Goal: Information Seeking & Learning: Learn about a topic

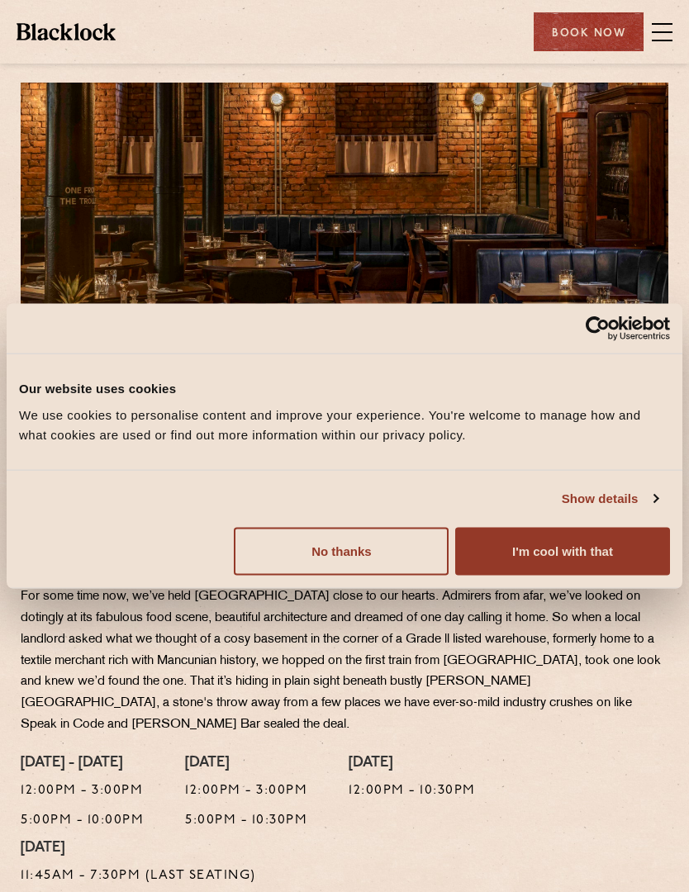
click at [596, 551] on button "I'm cool with that" at bounding box center [562, 551] width 215 height 48
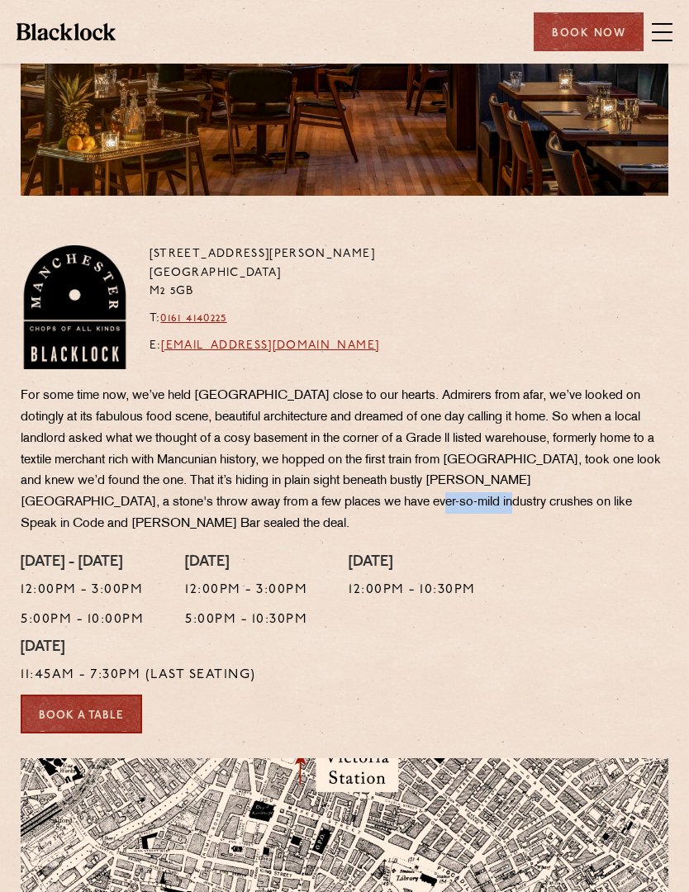
scroll to position [237, 0]
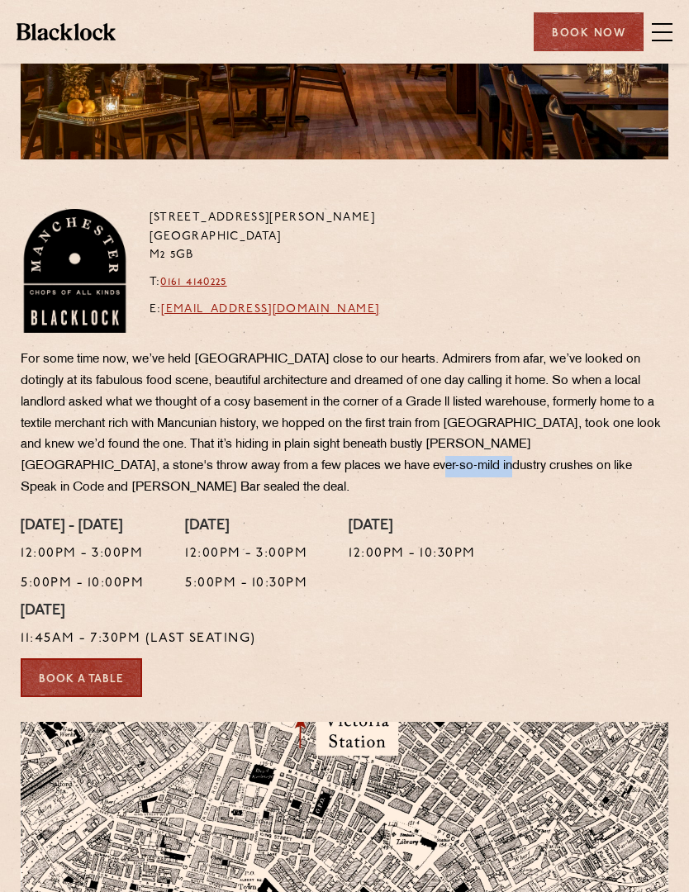
click at [574, 518] on div "[DATE] - [DATE] 12:00pm - 3:00pm 5:00pm - 10:00pm [DATE] 12:00pm - 3:00pm 5:00p…" at bounding box center [344, 588] width 672 height 140
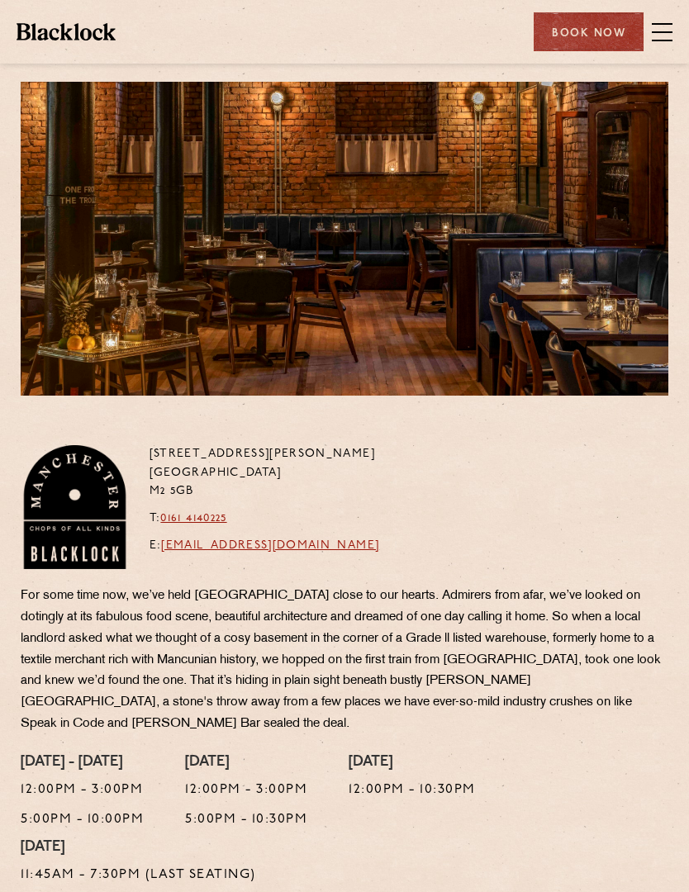
scroll to position [0, 0]
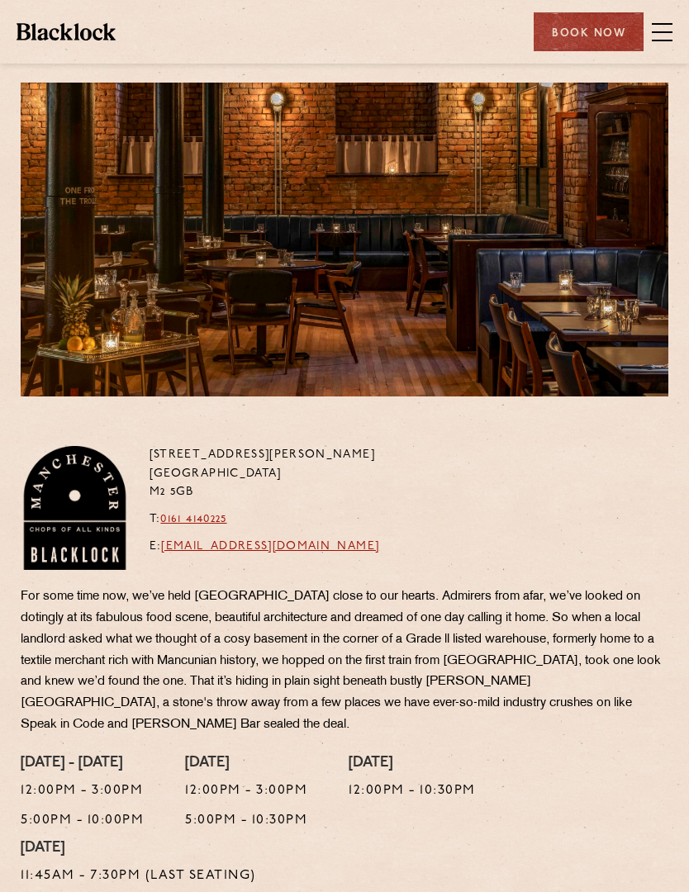
click at [657, 26] on span at bounding box center [661, 32] width 21 height 25
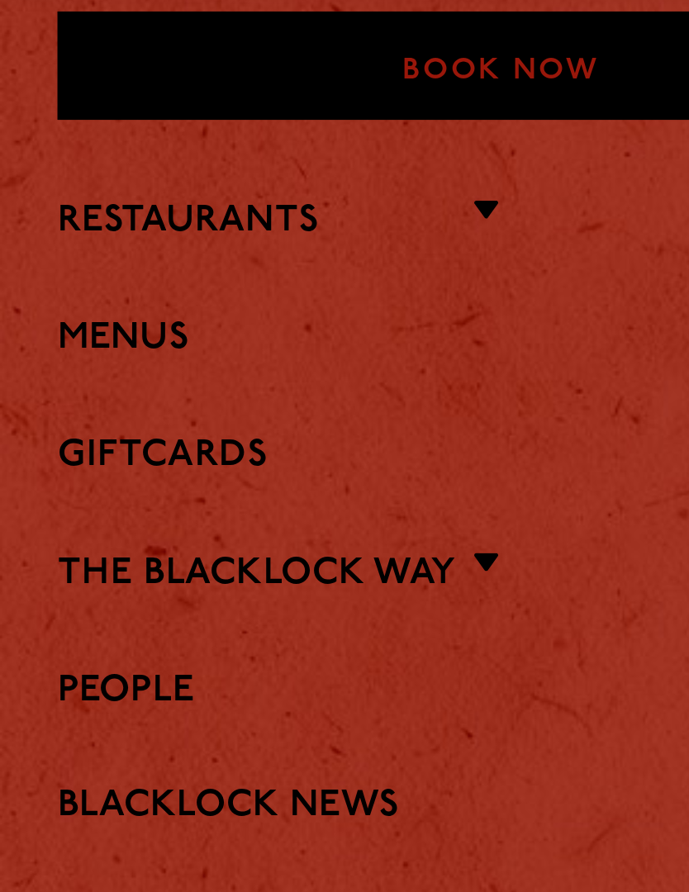
click at [35, 176] on link "Menus" at bounding box center [344, 184] width 647 height 16
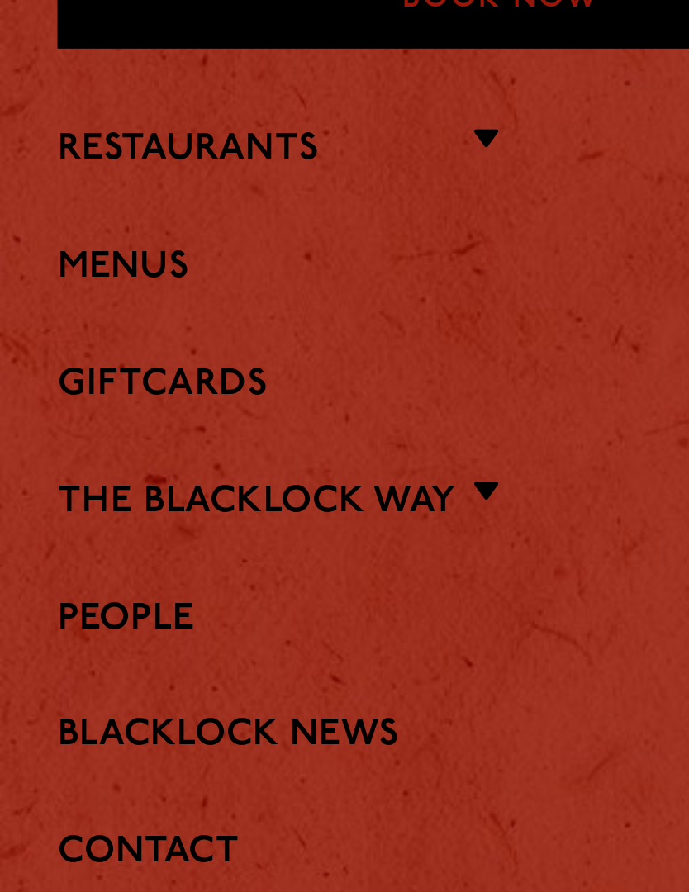
click at [33, 105] on ul "Restaurants Soho City Covent Garden Shoreditch Canary Wharf Manchester Birmingh…" at bounding box center [344, 266] width 647 height 323
click at [47, 134] on link "Restaurants" at bounding box center [67, 142] width 93 height 16
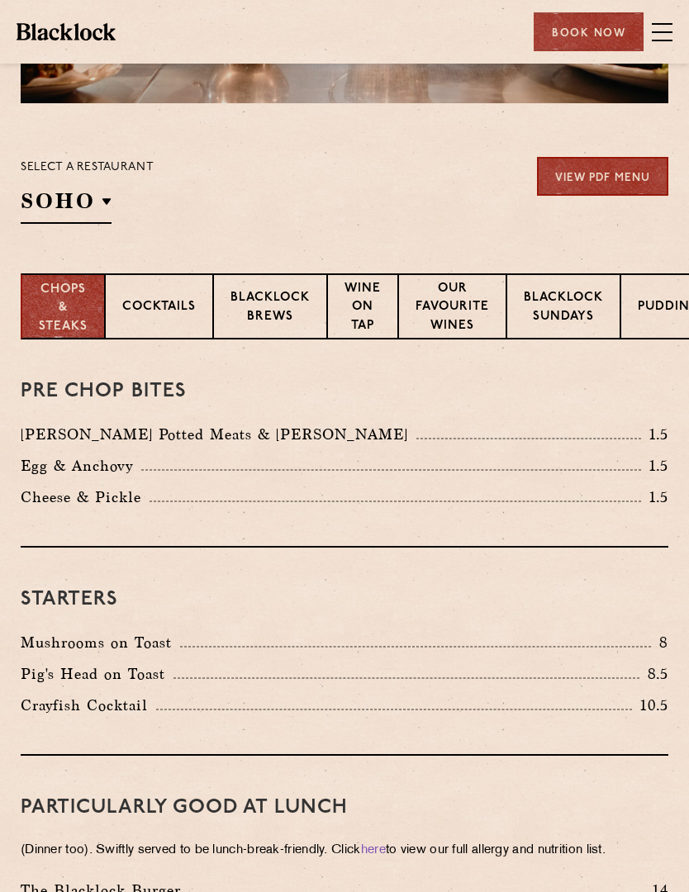
scroll to position [284, 0]
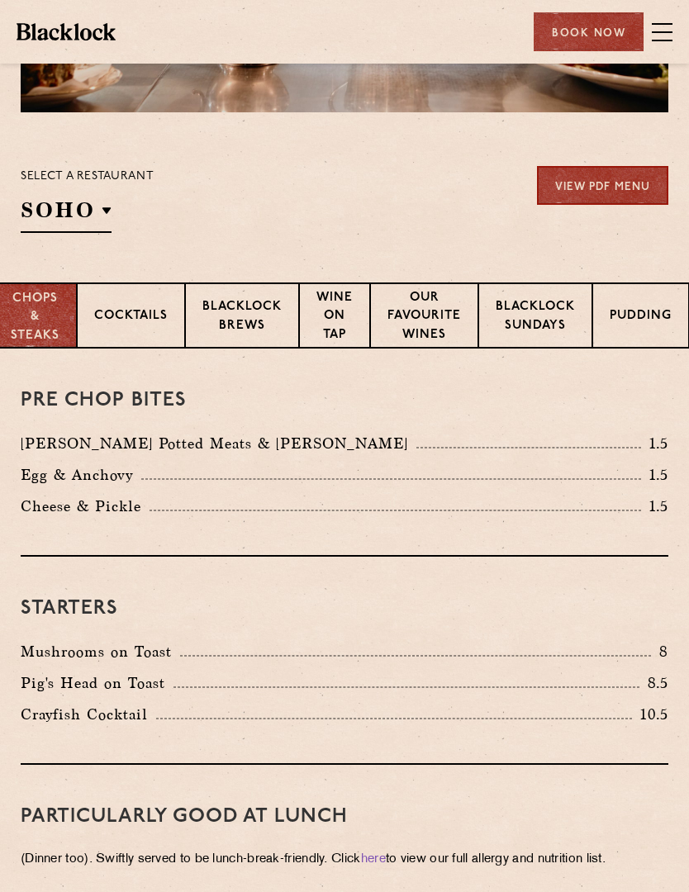
click at [195, 332] on div "Blacklock Brews" at bounding box center [242, 315] width 114 height 66
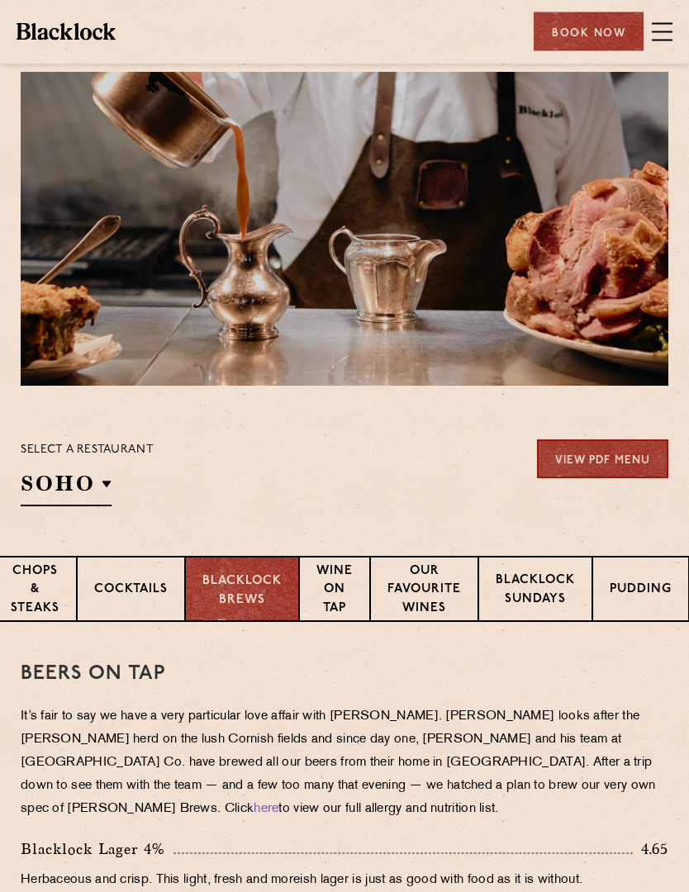
scroll to position [0, 0]
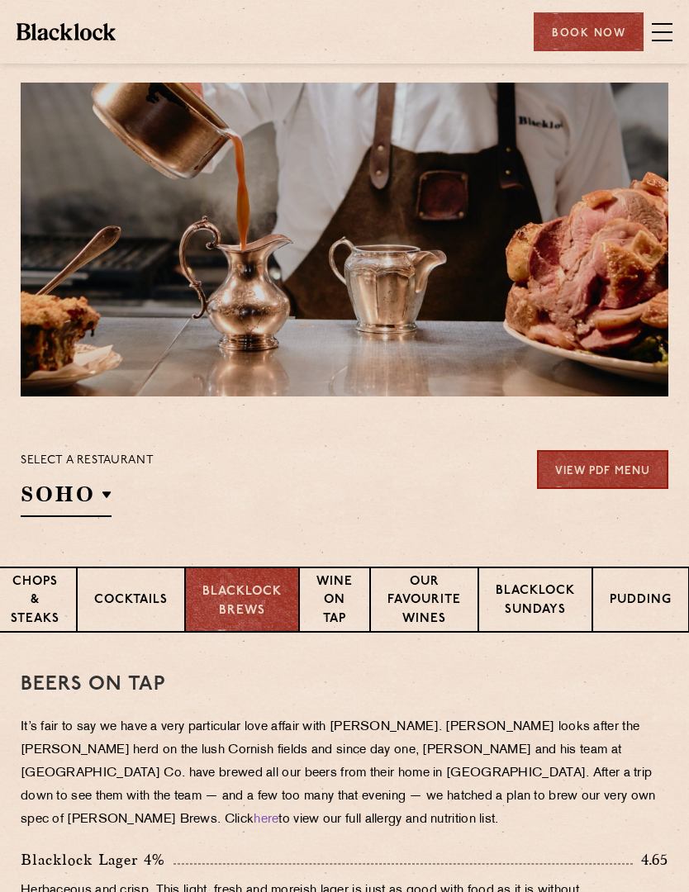
click at [524, 607] on p "Blacklock Sundays" at bounding box center [534, 601] width 79 height 39
